Goal: Check status: Check status

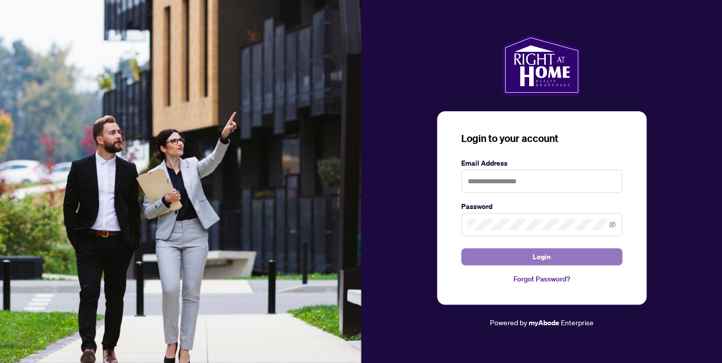
click at [514, 259] on button "Login" at bounding box center [541, 256] width 161 height 17
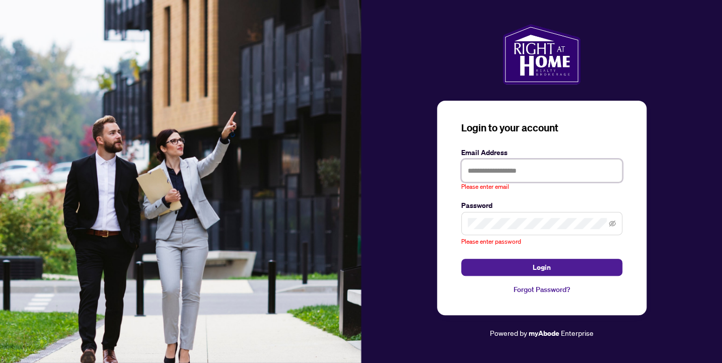
click at [485, 172] on input "text" at bounding box center [541, 170] width 161 height 23
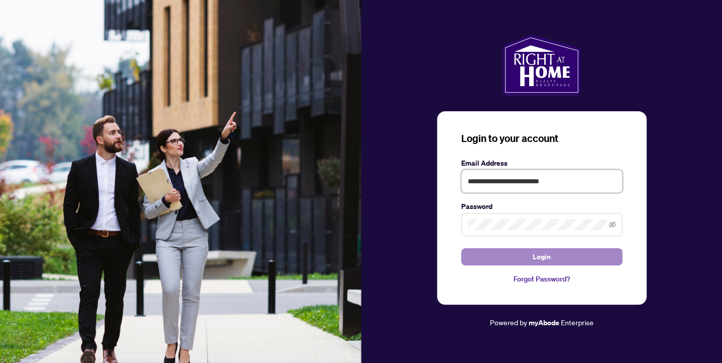
type input "**********"
click at [513, 255] on button "Login" at bounding box center [541, 256] width 161 height 17
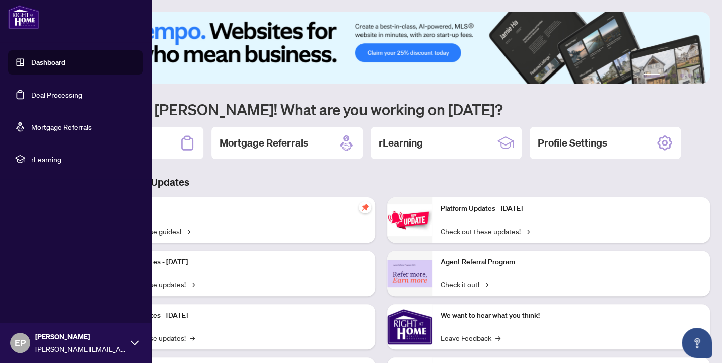
click at [50, 60] on link "Dashboard" at bounding box center [48, 62] width 34 height 9
click at [43, 61] on link "Dashboard" at bounding box center [48, 62] width 34 height 9
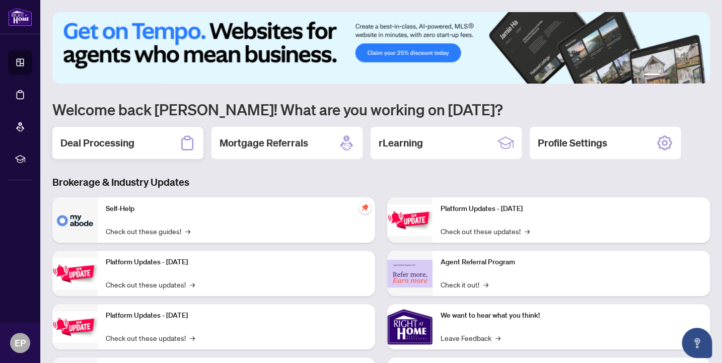
click at [73, 146] on h2 "Deal Processing" at bounding box center [97, 143] width 74 height 14
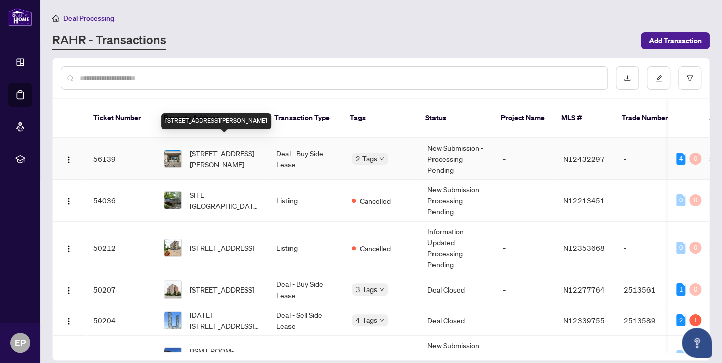
click at [212, 147] on span "[STREET_ADDRESS][PERSON_NAME]" at bounding box center [225, 158] width 70 height 22
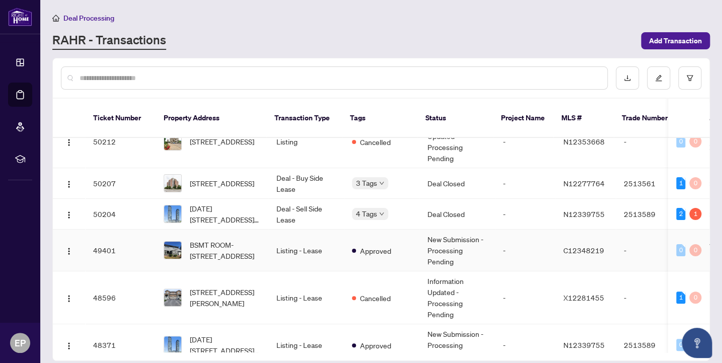
scroll to position [111, 0]
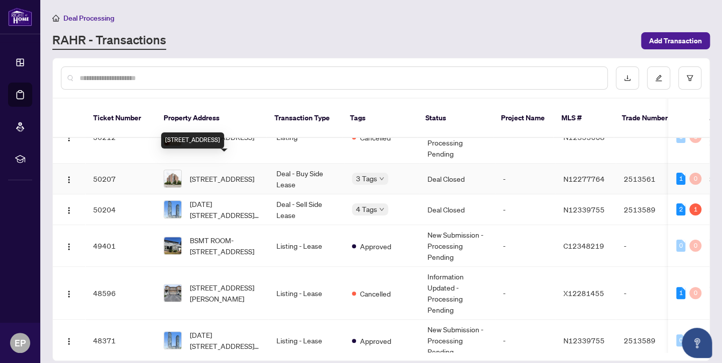
click at [206, 173] on span "[STREET_ADDRESS]" at bounding box center [222, 178] width 64 height 11
